Goal: Information Seeking & Learning: Learn about a topic

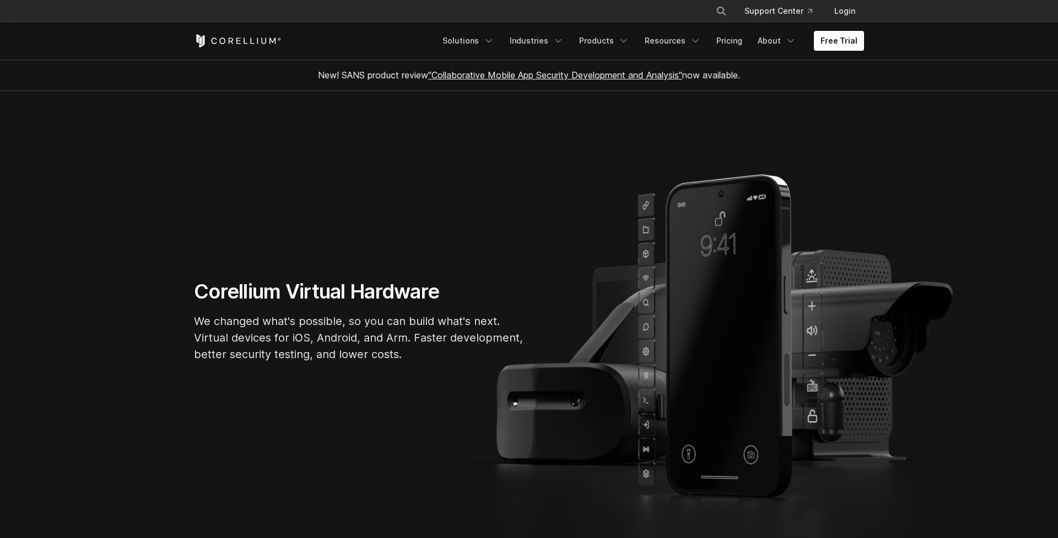
click at [449, 74] on link ""Collaborative Mobile App Security Development and Analysis"" at bounding box center [555, 74] width 254 height 11
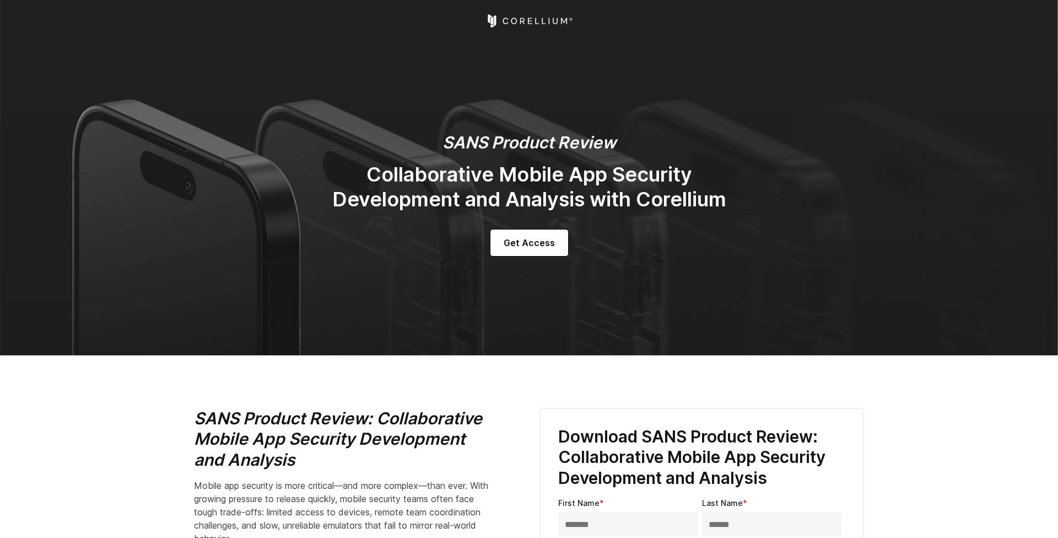
select select "**********"
select select "*****"
drag, startPoint x: 439, startPoint y: 142, endPoint x: 638, endPoint y: 142, distance: 199.0
click at [638, 142] on h3 "SANS Product Review" at bounding box center [529, 142] width 441 height 21
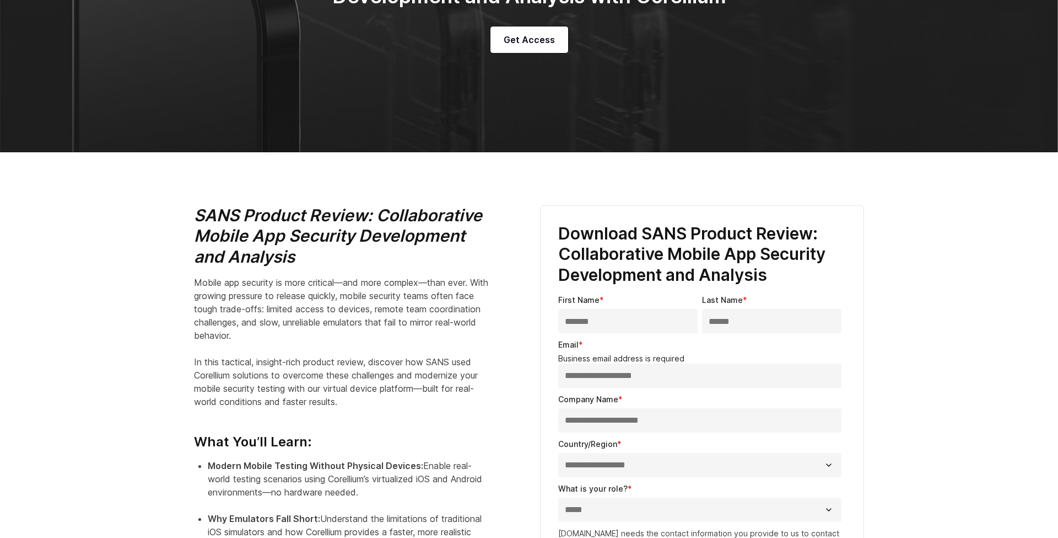
scroll to position [353, 0]
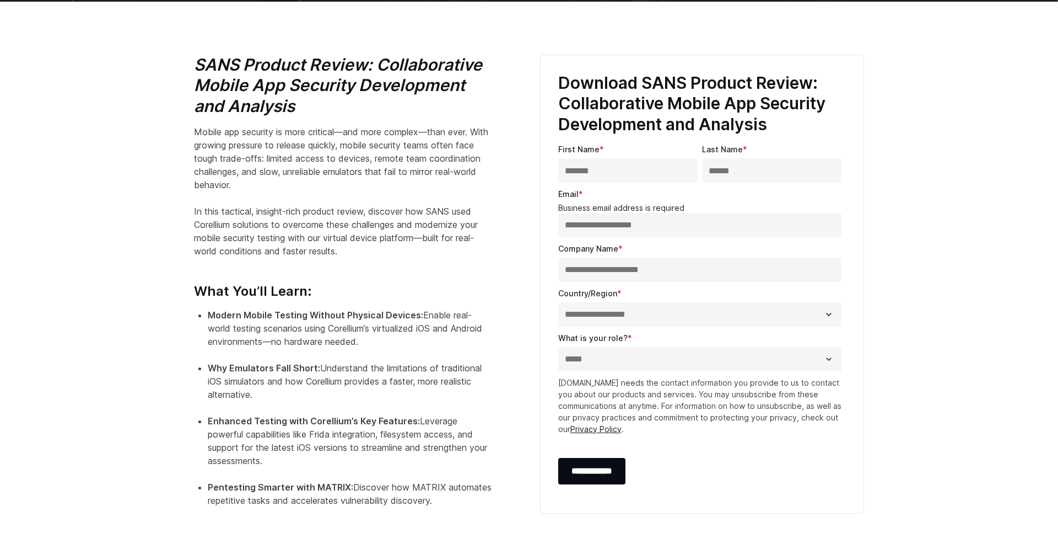
click at [366, 228] on p "Mobile app security is more critical—and more complex—than ever. With growing p…" at bounding box center [343, 191] width 298 height 132
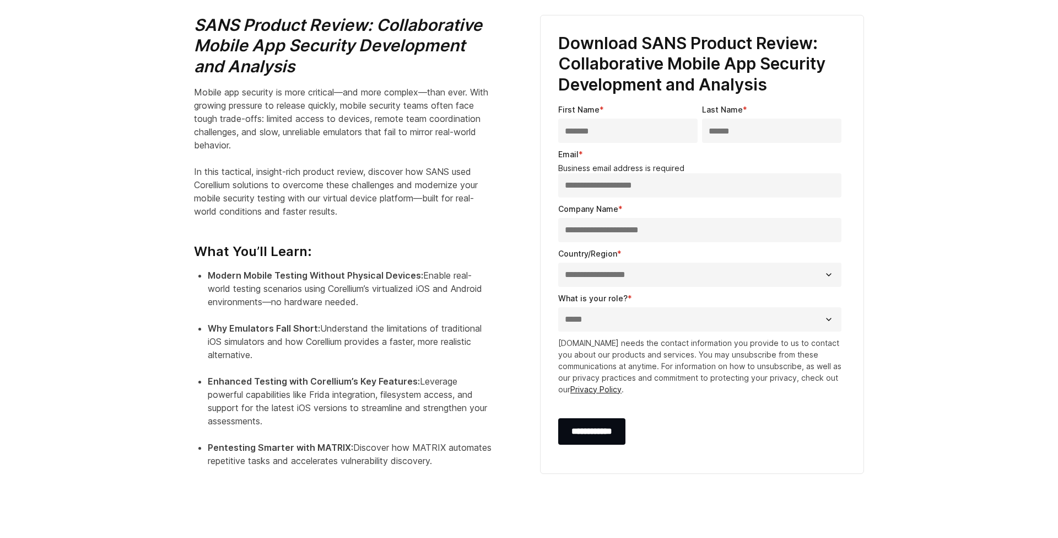
scroll to position [437, 0]
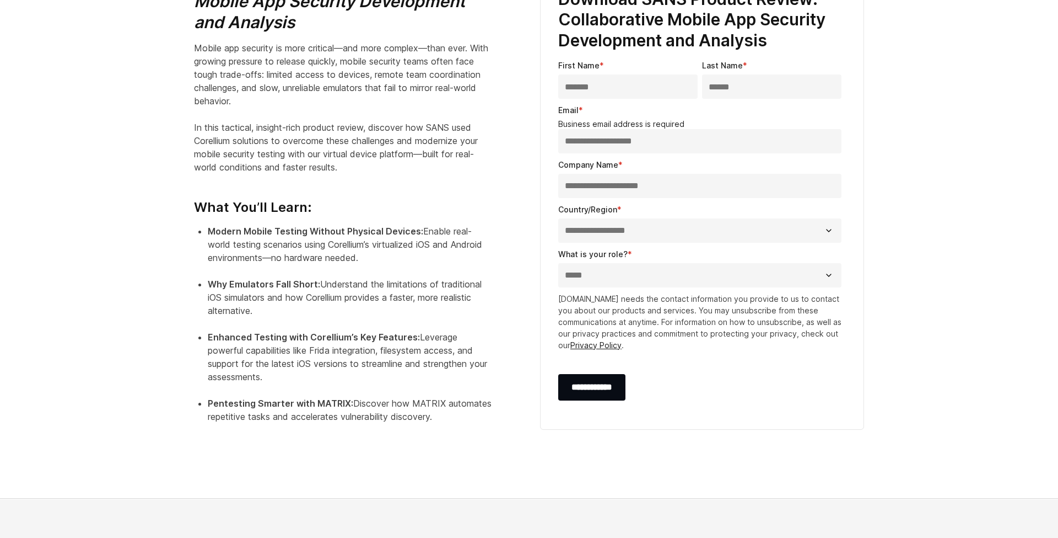
click at [321, 222] on div "SANS Product Review: Collaborative Mobile App Security Development and Analysis…" at bounding box center [356, 204] width 324 height 466
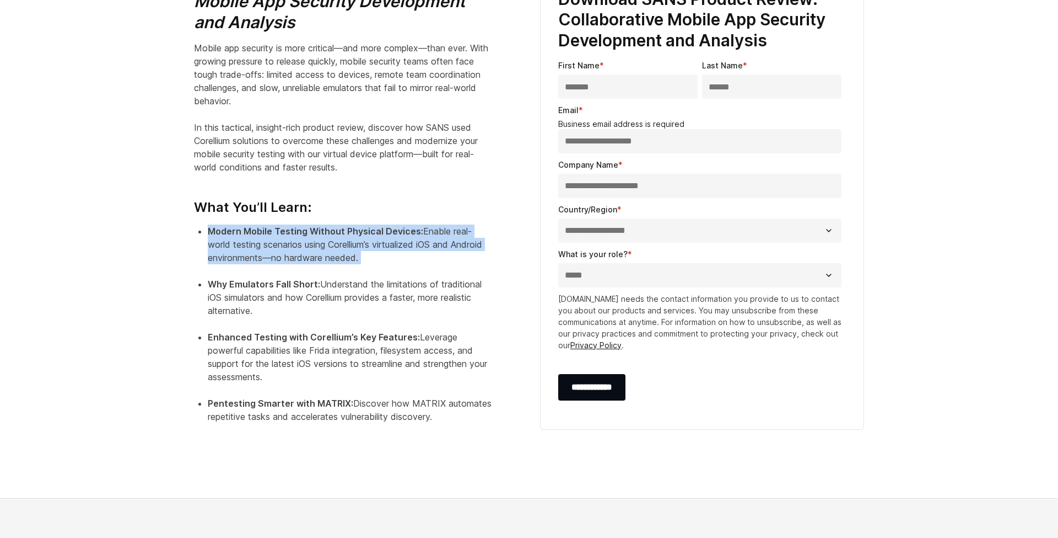
click at [321, 222] on div "SANS Product Review: Collaborative Mobile App Security Development and Analysis…" at bounding box center [356, 204] width 324 height 466
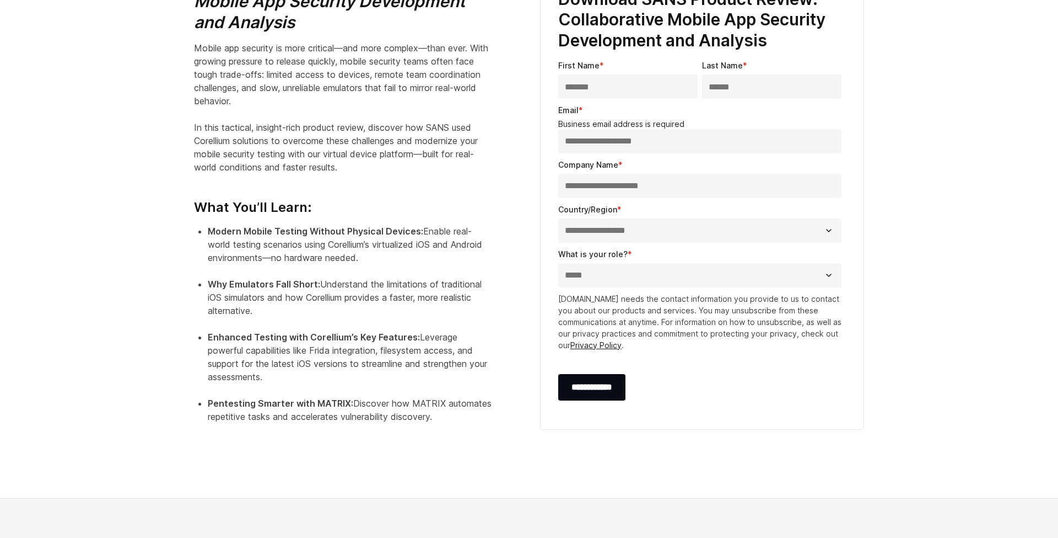
click at [350, 205] on h4 "What You’ll Learn:" at bounding box center [343, 198] width 298 height 33
